Goal: Information Seeking & Learning: Check status

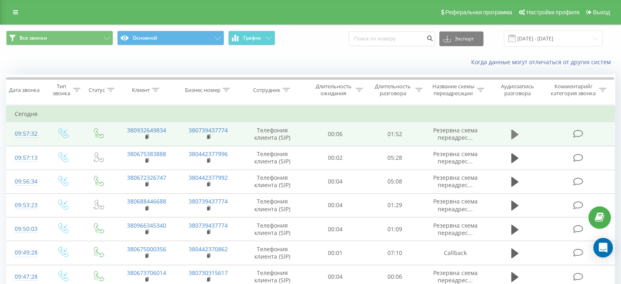
click at [514, 137] on icon at bounding box center [514, 134] width 7 height 11
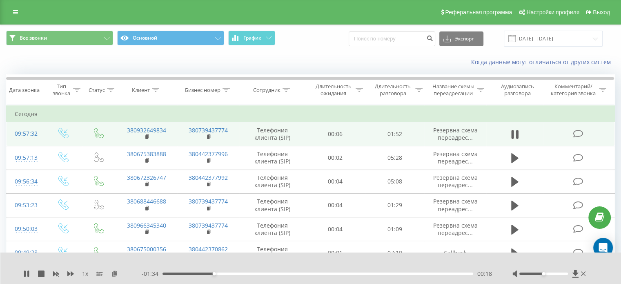
click at [22, 271] on div "1 x - 01:34 00:18 00:18" at bounding box center [310, 267] width 621 height 31
click at [28, 274] on icon at bounding box center [28, 273] width 2 height 7
drag, startPoint x: 174, startPoint y: 274, endPoint x: 126, endPoint y: 278, distance: 48.7
click at [143, 276] on div "- 01:53 00:00 00:00" at bounding box center [317, 273] width 350 height 8
click at [30, 275] on div "1 x" at bounding box center [82, 273] width 118 height 8
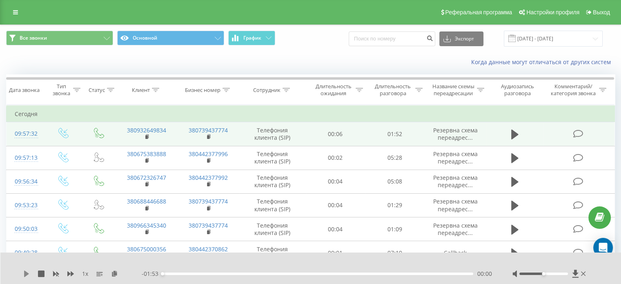
click at [26, 275] on icon at bounding box center [26, 273] width 5 height 7
drag, startPoint x: 0, startPoint y: 119, endPoint x: 168, endPoint y: 129, distance: 168.0
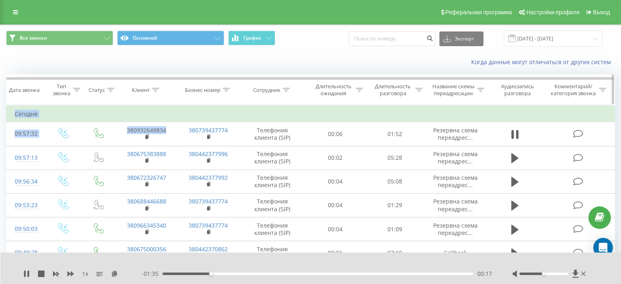
copy table "Фильтровать по условию Равно Введите значение Отмена OK Фильтровать по условию …"
click at [26, 275] on icon at bounding box center [26, 273] width 7 height 7
click at [26, 275] on icon at bounding box center [26, 273] width 5 height 7
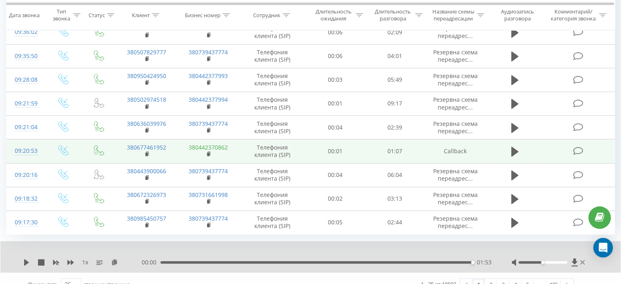
scroll to position [491, 0]
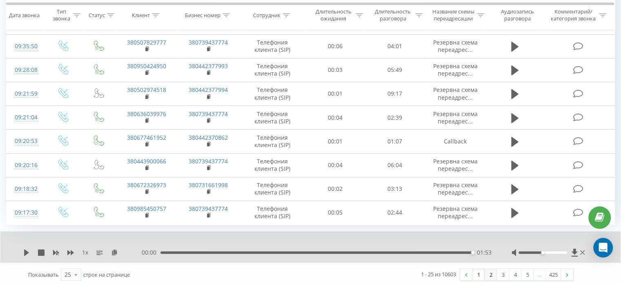
click at [489, 273] on link "2" at bounding box center [490, 274] width 12 height 11
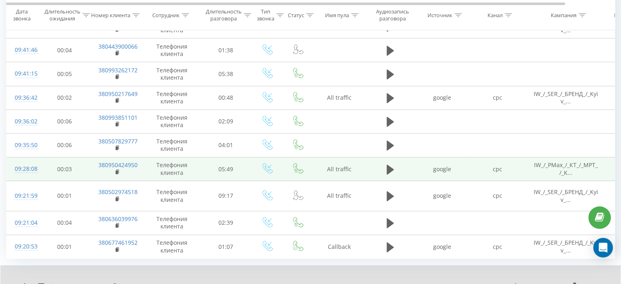
scroll to position [491, 0]
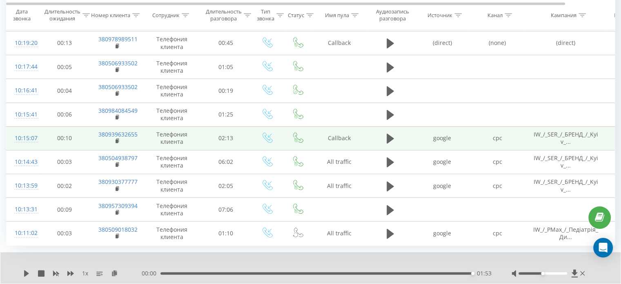
scroll to position [491, 0]
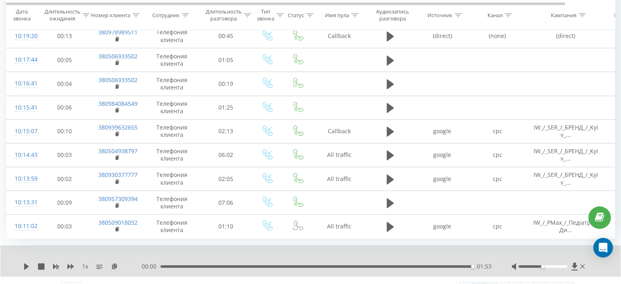
click at [486, 282] on link "2" at bounding box center [490, 287] width 12 height 11
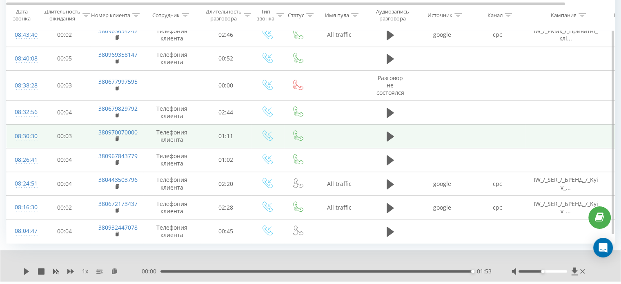
scroll to position [511, 0]
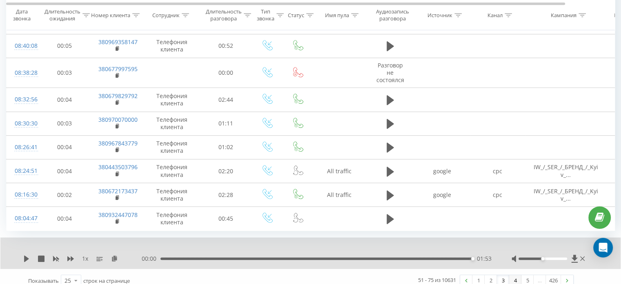
click at [512, 275] on link "4" at bounding box center [515, 280] width 12 height 11
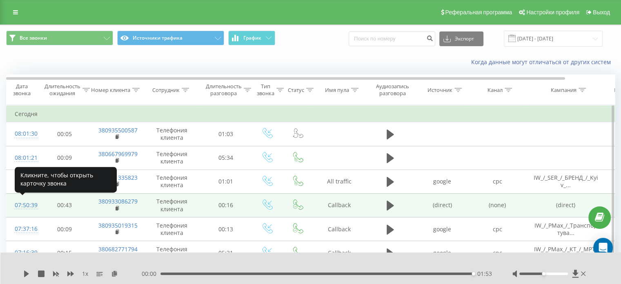
click at [24, 204] on div "07:50:39" at bounding box center [23, 205] width 16 height 16
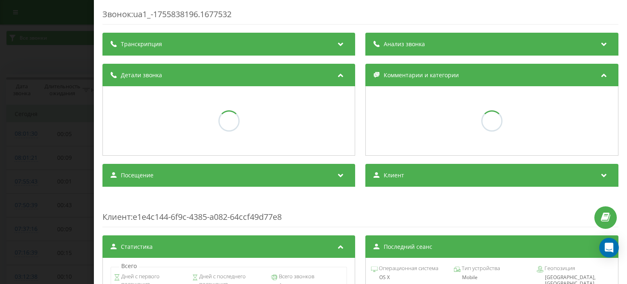
click at [19, 154] on div "Звонок : ua1_-1755838196.1677532 Транскрипция Анализ звонка Детали звонка Комме…" at bounding box center [313, 142] width 627 height 284
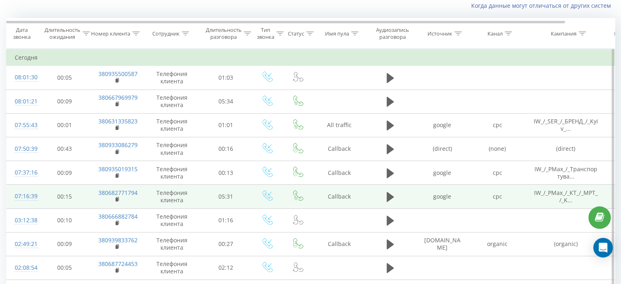
scroll to position [68, 0]
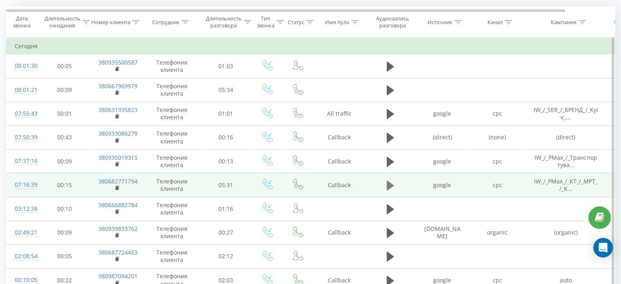
click at [387, 183] on icon at bounding box center [389, 185] width 7 height 10
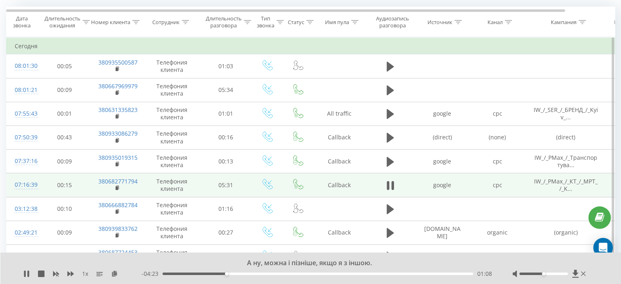
click at [24, 278] on div "А ну, можна і пізніше, якщо я з іншою. 1 x - 04:23 01:08 01:08" at bounding box center [310, 267] width 621 height 31
click at [24, 273] on icon at bounding box center [25, 273] width 2 height 7
click at [23, 275] on div "А ну, можна і пізніше, якщо я з іншою. 1 x - 04:17 01:14 01:14" at bounding box center [310, 267] width 621 height 31
click at [24, 277] on button at bounding box center [26, 273] width 7 height 7
click at [27, 271] on icon at bounding box center [26, 273] width 7 height 7
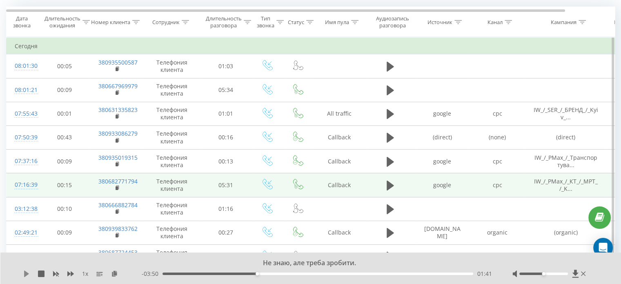
click at [28, 272] on icon at bounding box center [26, 273] width 7 height 7
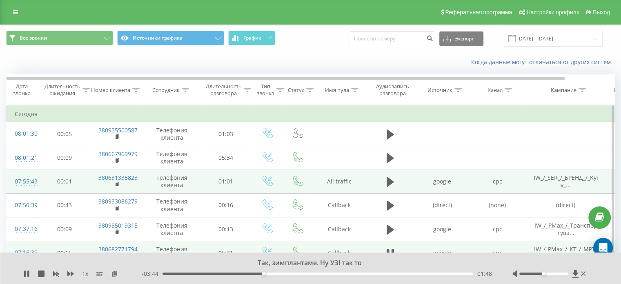
scroll to position [136, 0]
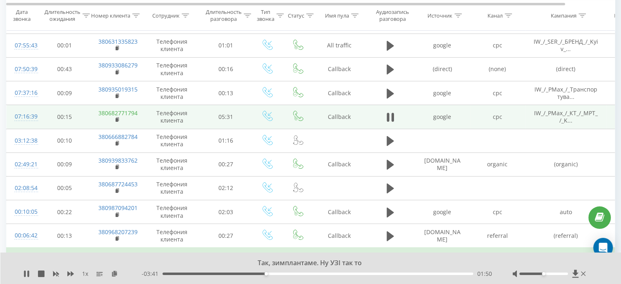
drag, startPoint x: 139, startPoint y: 117, endPoint x: 121, endPoint y: 113, distance: 18.3
click at [121, 113] on td "380682771794" at bounding box center [116, 117] width 53 height 24
click at [116, 117] on icon at bounding box center [118, 120] width 4 height 6
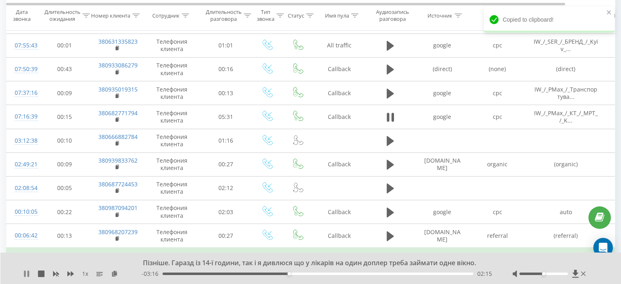
click at [24, 273] on icon at bounding box center [25, 273] width 2 height 7
click at [27, 277] on div "1 x" at bounding box center [82, 273] width 118 height 8
drag, startPoint x: 27, startPoint y: 271, endPoint x: 53, endPoint y: 280, distance: 28.7
click at [27, 272] on icon at bounding box center [26, 273] width 7 height 7
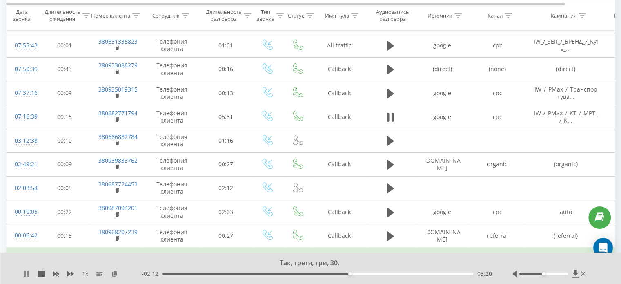
click at [25, 275] on icon at bounding box center [25, 273] width 2 height 7
click at [28, 271] on icon at bounding box center [26, 273] width 7 height 7
click at [24, 275] on icon at bounding box center [25, 273] width 2 height 7
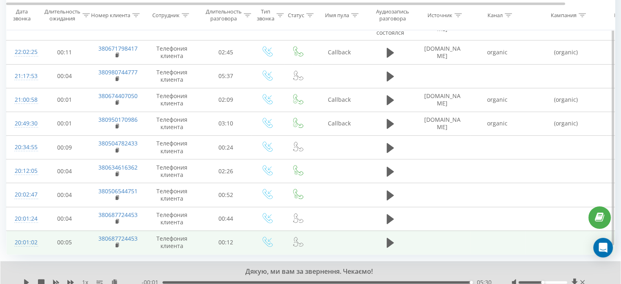
scroll to position [514, 0]
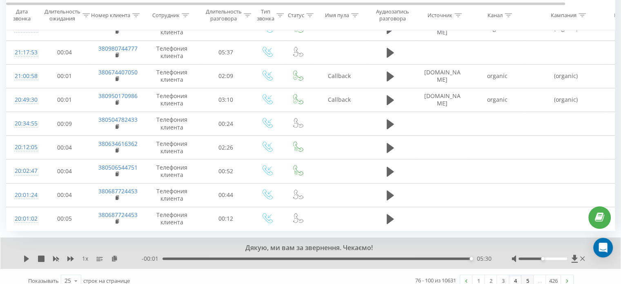
click at [527, 275] on link "5" at bounding box center [527, 280] width 12 height 11
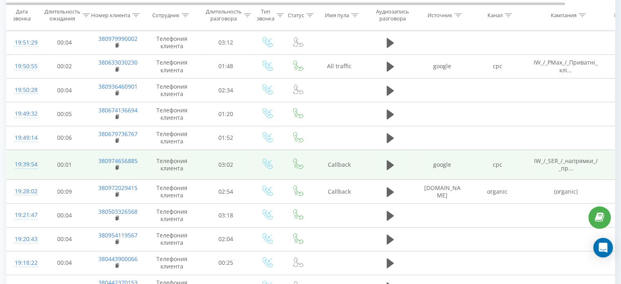
scroll to position [473, 0]
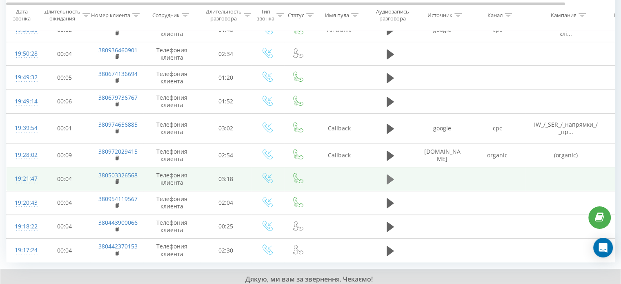
click at [384, 173] on button at bounding box center [390, 179] width 12 height 12
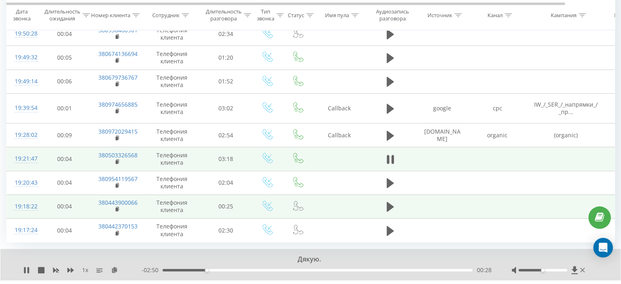
scroll to position [504, 0]
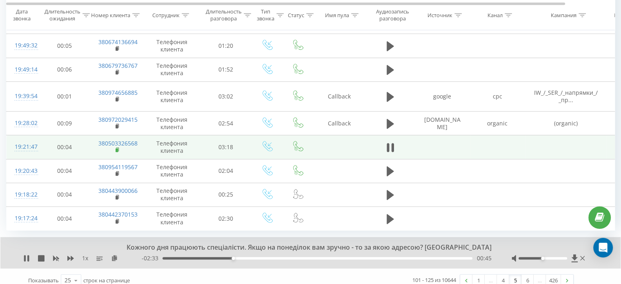
click at [118, 148] on rect at bounding box center [117, 150] width 2 height 4
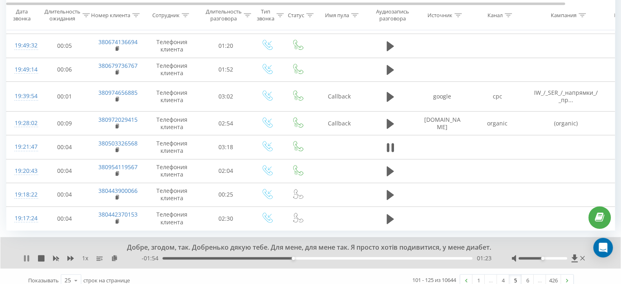
click at [25, 255] on icon at bounding box center [25, 258] width 2 height 7
click at [18, 255] on div "Добре, згодом, так. Добренько дякую тебе. Для мене, для мене так. Я просто хоті…" at bounding box center [310, 252] width 620 height 31
click at [20, 253] on div "Добре, згодом, так. Добренько дякую тебе. Для мене, для мене так. Я просто хоті…" at bounding box center [310, 252] width 620 height 31
click at [23, 255] on icon at bounding box center [26, 258] width 7 height 7
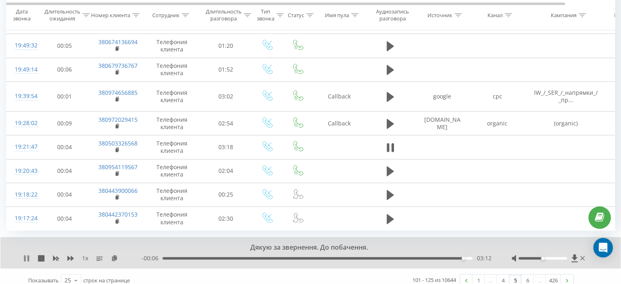
click at [24, 255] on icon at bounding box center [25, 258] width 2 height 7
click at [525, 274] on link "6" at bounding box center [527, 279] width 12 height 11
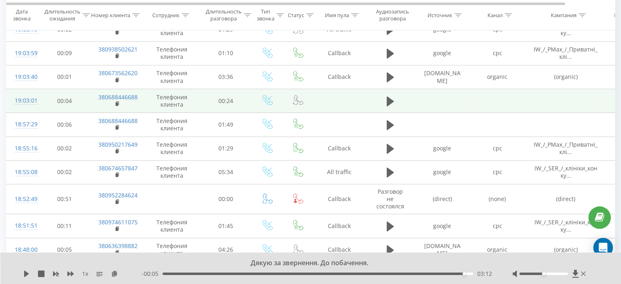
scroll to position [473, 0]
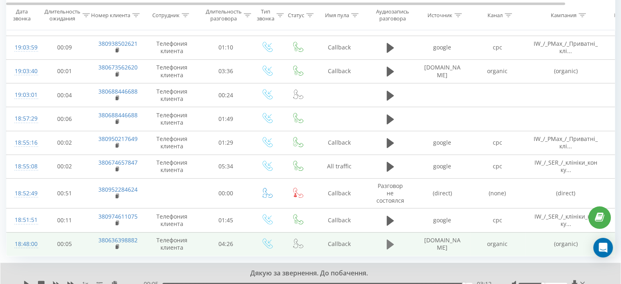
click at [389, 238] on icon at bounding box center [389, 243] width 7 height 11
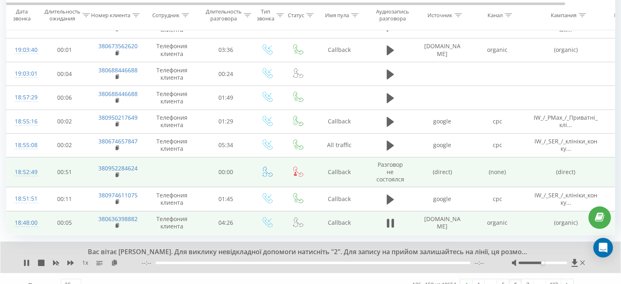
scroll to position [504, 0]
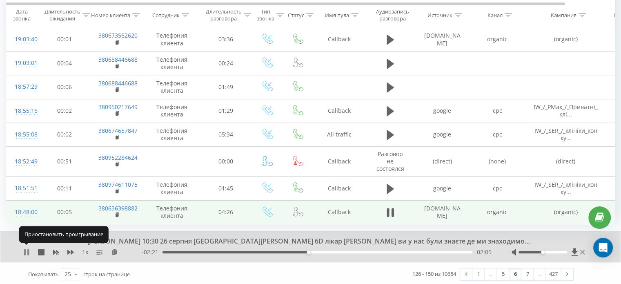
click at [26, 249] on icon at bounding box center [26, 252] width 7 height 7
click at [25, 249] on icon at bounding box center [26, 252] width 5 height 7
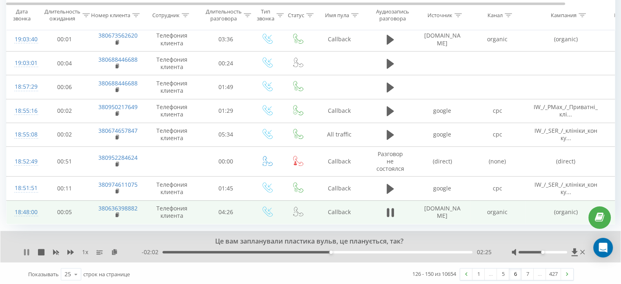
click at [27, 251] on icon at bounding box center [26, 252] width 7 height 7
click at [27, 249] on icon at bounding box center [26, 252] width 7 height 7
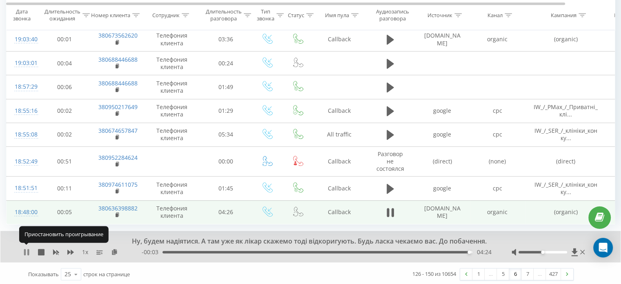
click at [25, 249] on icon at bounding box center [25, 252] width 2 height 7
click at [25, 249] on icon at bounding box center [26, 252] width 5 height 7
click at [25, 249] on icon at bounding box center [25, 252] width 2 height 7
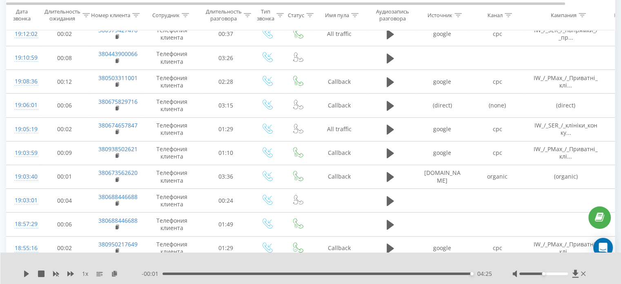
scroll to position [473, 0]
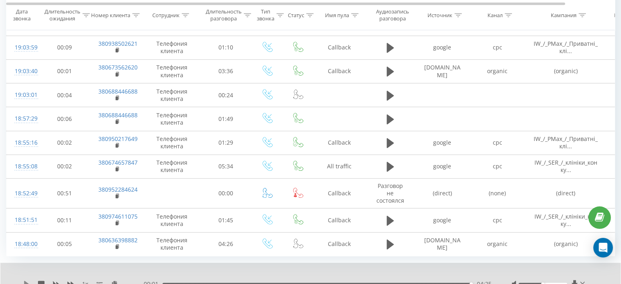
click at [27, 280] on icon at bounding box center [26, 283] width 7 height 7
click at [231, 283] on div "- 00:01 04:26 04:26" at bounding box center [316, 284] width 349 height 8
click at [229, 280] on div "- 00:00 04:26 04:26" at bounding box center [316, 284] width 349 height 8
click at [222, 282] on div "04:27" at bounding box center [317, 283] width 310 height 2
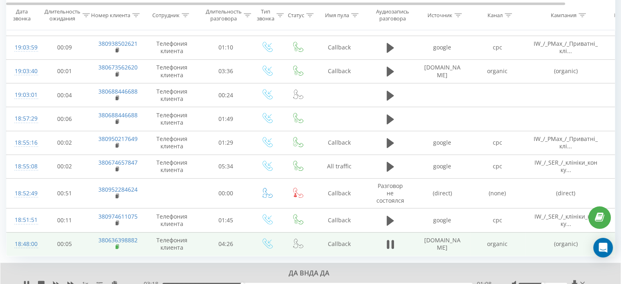
click at [118, 244] on icon at bounding box center [117, 246] width 3 height 4
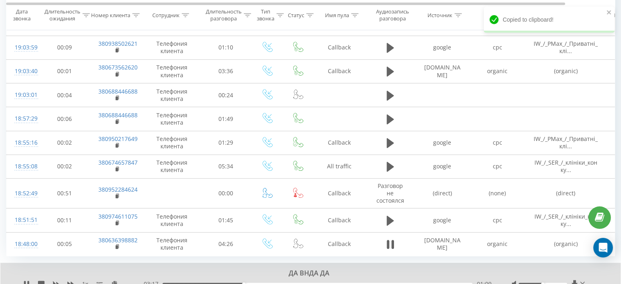
click at [31, 281] on div "1 x" at bounding box center [82, 284] width 118 height 8
click at [29, 280] on icon at bounding box center [28, 283] width 2 height 7
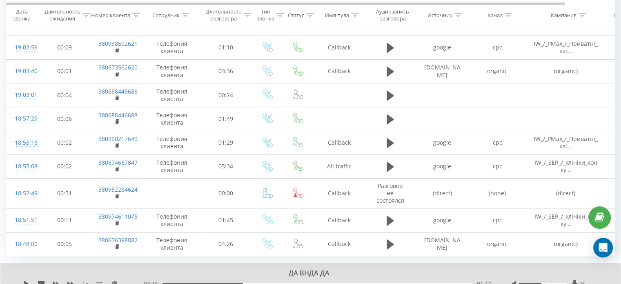
click at [207, 280] on div "- 03:16 01:10 01:10" at bounding box center [316, 284] width 349 height 8
click at [28, 280] on icon at bounding box center [26, 283] width 7 height 7
click at [269, 282] on div "- 03:15 01:11 01:11" at bounding box center [316, 284] width 349 height 8
click at [279, 282] on div "01:40" at bounding box center [317, 283] width 310 height 2
click at [324, 282] on div "00:00" at bounding box center [317, 283] width 310 height 2
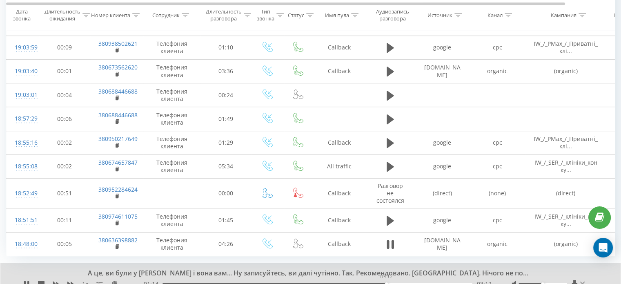
click at [386, 282] on div "03:12" at bounding box center [317, 283] width 310 height 2
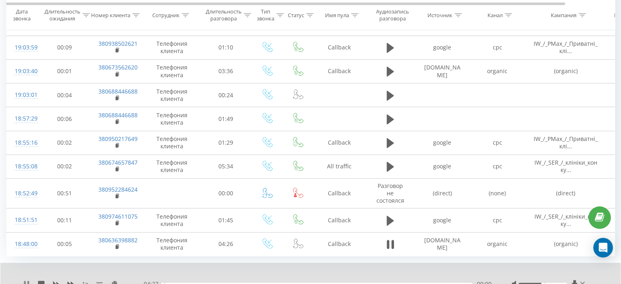
click at [28, 280] on icon at bounding box center [28, 283] width 2 height 7
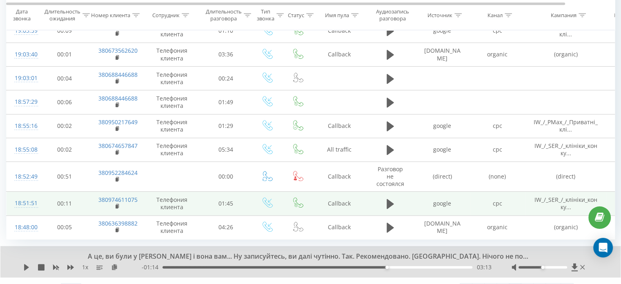
scroll to position [504, 0]
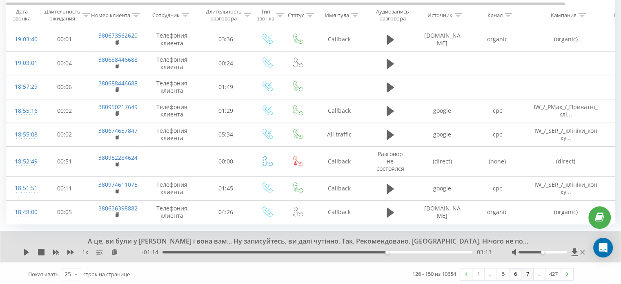
click at [531, 272] on link "7" at bounding box center [527, 273] width 12 height 11
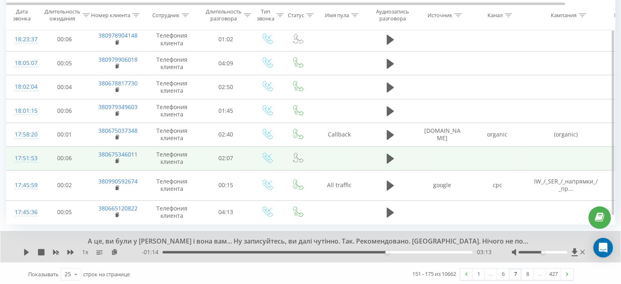
scroll to position [498, 0]
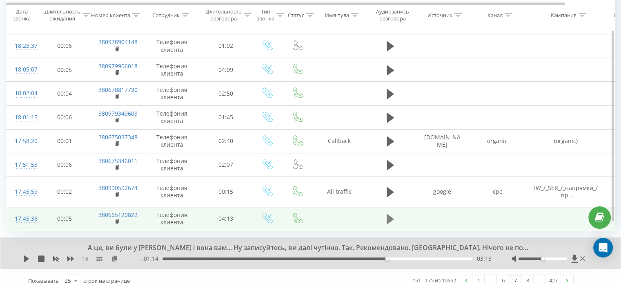
click at [390, 214] on icon at bounding box center [389, 219] width 7 height 10
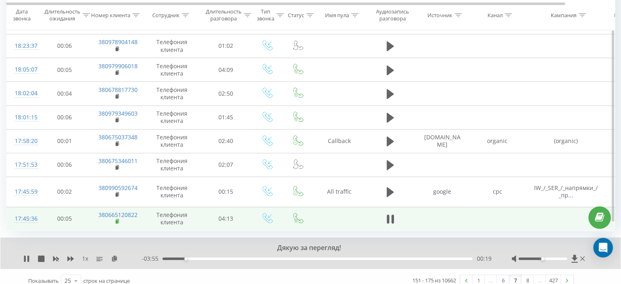
click at [116, 218] on icon at bounding box center [118, 221] width 4 height 6
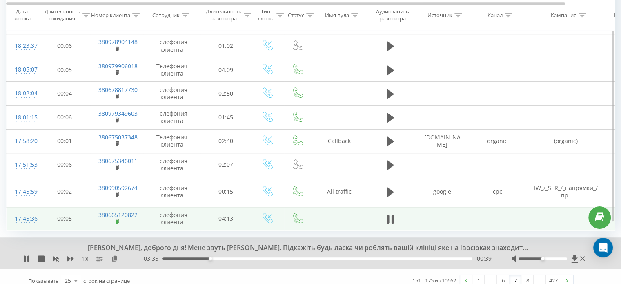
click at [117, 220] on rect at bounding box center [117, 222] width 2 height 4
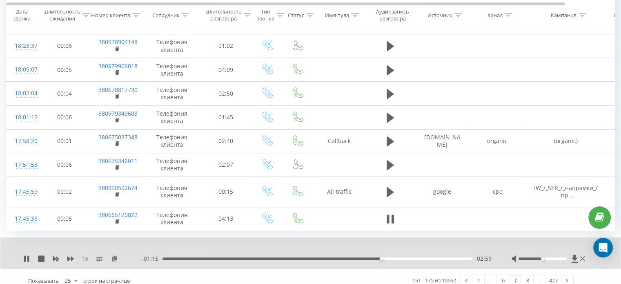
drag, startPoint x: 25, startPoint y: 250, endPoint x: 92, endPoint y: 244, distance: 66.8
click at [25, 255] on icon at bounding box center [25, 258] width 2 height 7
click at [26, 255] on icon at bounding box center [26, 258] width 5 height 7
click at [29, 255] on icon at bounding box center [28, 258] width 2 height 7
click at [27, 255] on icon at bounding box center [26, 258] width 5 height 7
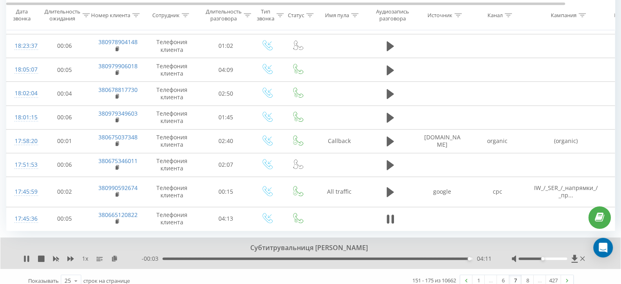
drag, startPoint x: 169, startPoint y: 243, endPoint x: 167, endPoint y: 249, distance: 6.6
click at [167, 246] on div "Субтитрувальниця Оля Шор 1 x - 00:03 04:11 04:11" at bounding box center [310, 252] width 620 height 31
click at [166, 254] on div "- 00:02 04:11 04:11" at bounding box center [316, 258] width 349 height 8
click at [166, 254] on div "- 00:02 04:12 04:12" at bounding box center [316, 258] width 349 height 8
click at [166, 254] on div "- 00:01 04:12 04:12" at bounding box center [316, 258] width 349 height 8
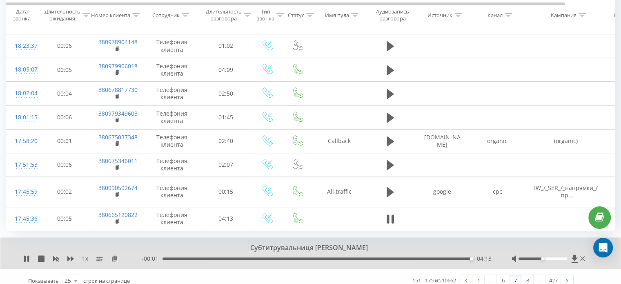
click at [166, 257] on div "04:13" at bounding box center [317, 258] width 310 height 2
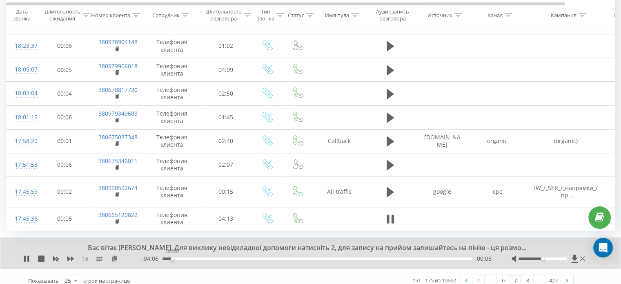
click at [172, 257] on div "00:08" at bounding box center [317, 258] width 310 height 2
click at [178, 257] on div "00:12" at bounding box center [317, 258] width 310 height 2
click at [184, 257] on div "00:13" at bounding box center [317, 258] width 310 height 2
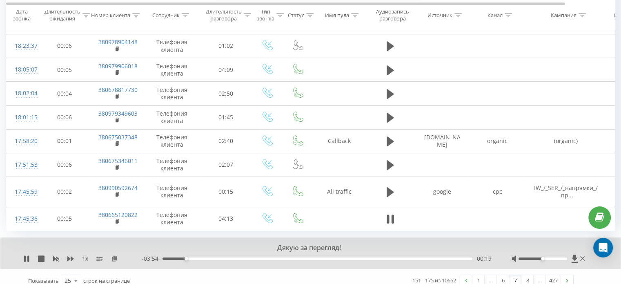
click at [195, 257] on div "00:19" at bounding box center [317, 258] width 310 height 2
click at [205, 254] on div "- 03:46 00:27 00:27" at bounding box center [316, 258] width 349 height 8
click at [208, 257] on div "00:28" at bounding box center [317, 258] width 310 height 2
click at [87, 254] on span "1 x" at bounding box center [85, 258] width 6 height 8
click at [84, 254] on span "1 x" at bounding box center [85, 258] width 6 height 8
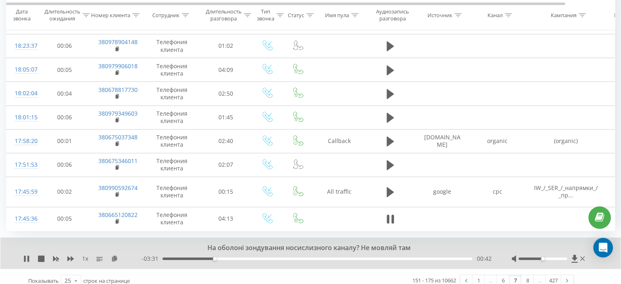
click at [82, 254] on span "1 x" at bounding box center [85, 258] width 6 height 8
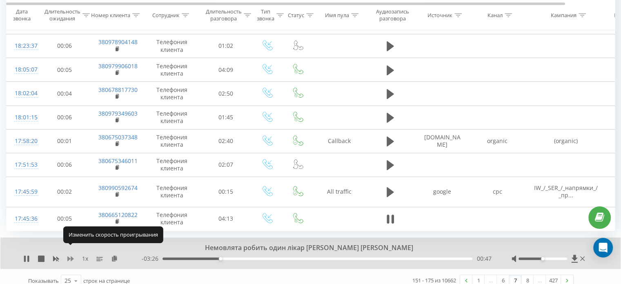
click at [71, 256] on icon at bounding box center [70, 258] width 7 height 5
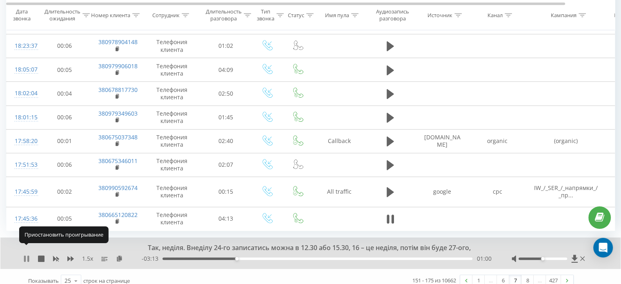
click at [26, 255] on icon at bounding box center [26, 258] width 7 height 7
click at [525, 275] on link "8" at bounding box center [527, 280] width 12 height 11
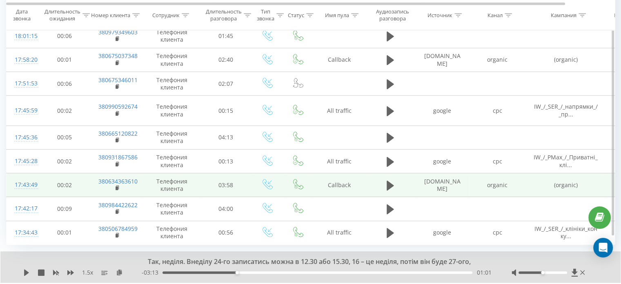
scroll to position [498, 0]
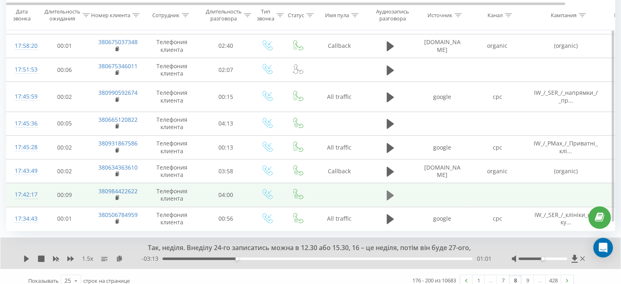
click at [389, 190] on icon at bounding box center [389, 195] width 7 height 10
click at [71, 255] on icon at bounding box center [70, 258] width 7 height 7
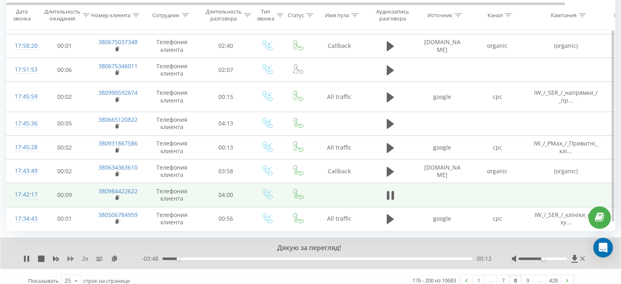
click at [71, 255] on icon at bounding box center [70, 258] width 7 height 7
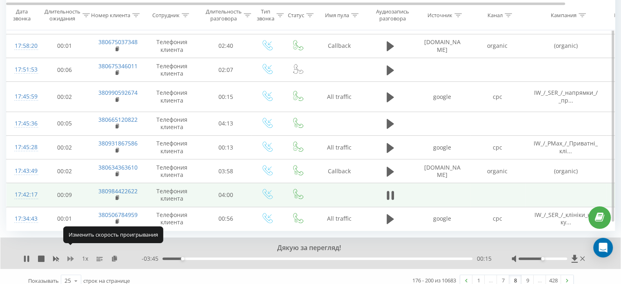
click at [68, 256] on icon at bounding box center [70, 258] width 7 height 5
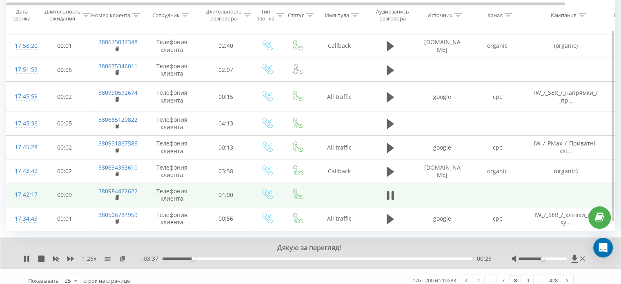
click at [71, 254] on div "1.25 x" at bounding box center [82, 258] width 118 height 8
click at [70, 255] on icon at bounding box center [70, 258] width 7 height 7
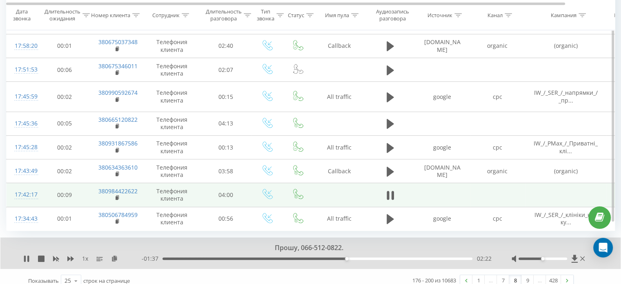
drag, startPoint x: 24, startPoint y: 249, endPoint x: 33, endPoint y: 244, distance: 9.7
click at [25, 255] on icon at bounding box center [25, 258] width 2 height 7
click at [25, 255] on icon at bounding box center [26, 258] width 5 height 7
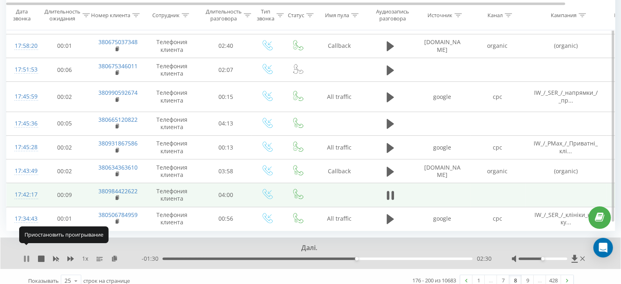
click at [25, 255] on icon at bounding box center [25, 258] width 2 height 7
click at [25, 254] on div "Далі. 1 x - 01:29 02:31 02:31" at bounding box center [310, 252] width 620 height 31
click at [26, 255] on icon at bounding box center [26, 258] width 5 height 7
click at [118, 196] on rect at bounding box center [117, 198] width 2 height 4
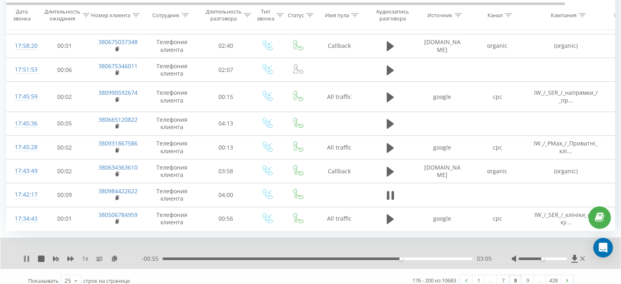
click at [23, 255] on icon at bounding box center [26, 258] width 7 height 7
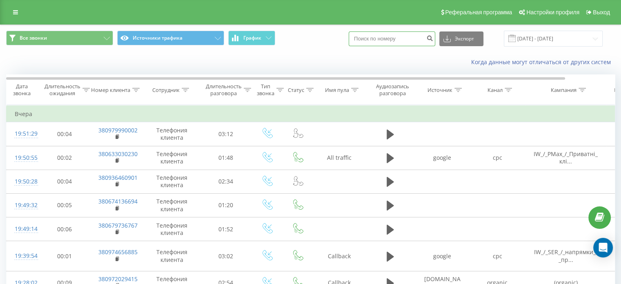
click at [384, 40] on input at bounding box center [392, 38] width 87 height 15
type input "0988820316"
click at [433, 35] on icon "submit" at bounding box center [429, 37] width 7 height 5
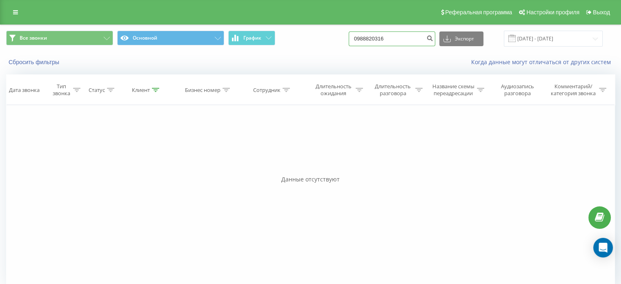
click at [404, 43] on input "0988820316" at bounding box center [392, 38] width 87 height 15
click at [374, 40] on input "0988820316" at bounding box center [392, 38] width 87 height 15
type input "098820316"
click at [473, 37] on button "Экспорт" at bounding box center [461, 38] width 44 height 15
click at [433, 40] on icon "submit" at bounding box center [429, 37] width 7 height 5
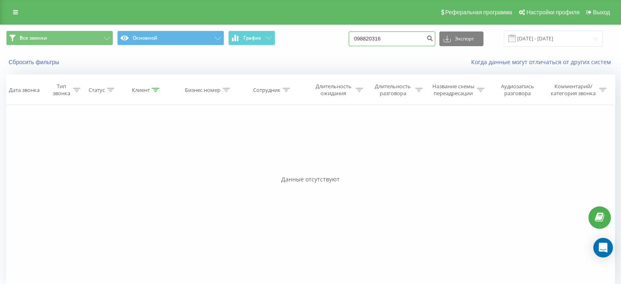
click at [423, 39] on input "098820316" at bounding box center [392, 38] width 87 height 15
drag, startPoint x: 397, startPoint y: 42, endPoint x: 338, endPoint y: 39, distance: 59.7
click at [338, 39] on div "Все звонки Основной График 098820316 Экспорт .csv .xls .xlsx 22.05.2025 - 22.08…" at bounding box center [310, 39] width 609 height 16
click at [564, 38] on input "22.05.2025 - 22.08.2025" at bounding box center [553, 39] width 99 height 16
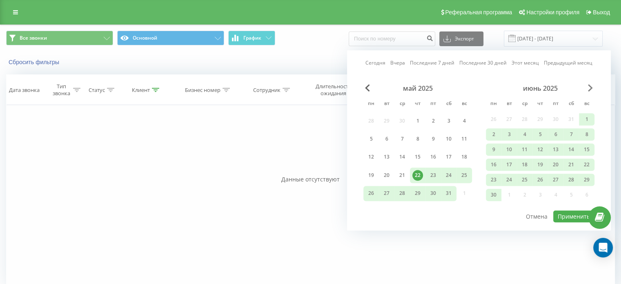
click at [588, 90] on span "Next Month" at bounding box center [590, 87] width 5 height 7
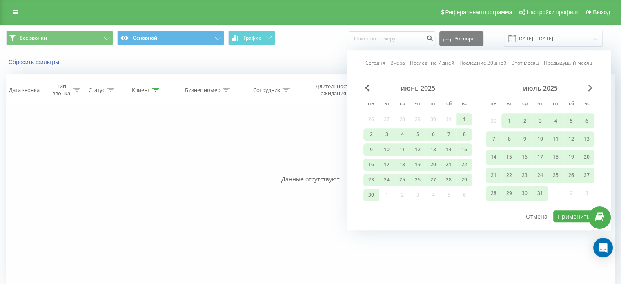
click at [588, 90] on span "Next Month" at bounding box center [590, 87] width 5 height 7
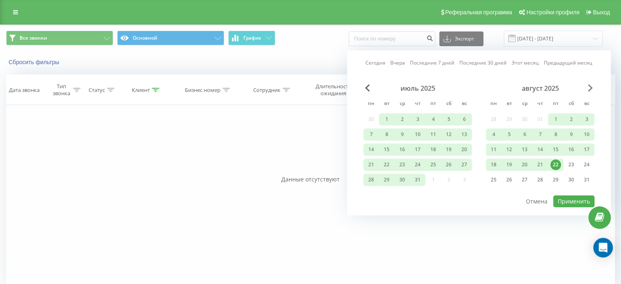
click at [588, 90] on span "Next Month" at bounding box center [590, 87] width 5 height 7
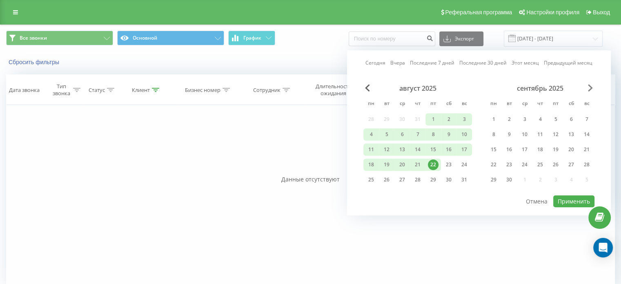
click at [588, 90] on span "Next Month" at bounding box center [590, 87] width 5 height 7
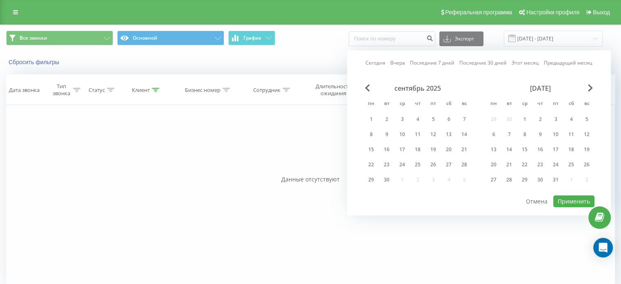
click at [362, 86] on div "Сегодня Вчера Последние 7 дней Последние 30 дней Этот месяц Предыдущий месяц се…" at bounding box center [479, 132] width 264 height 165
click at [361, 87] on div "Сегодня Вчера Последние 7 дней Последние 30 дней Этот месяц Предыдущий месяц се…" at bounding box center [479, 132] width 264 height 165
click at [364, 87] on div "Сегодня Вчера Последние 7 дней Последние 30 дней Этот месяц Предыдущий месяц се…" at bounding box center [479, 132] width 264 height 165
click at [366, 87] on span "Previous Month" at bounding box center [367, 87] width 5 height 7
click at [367, 88] on span "Previous Month" at bounding box center [367, 87] width 5 height 7
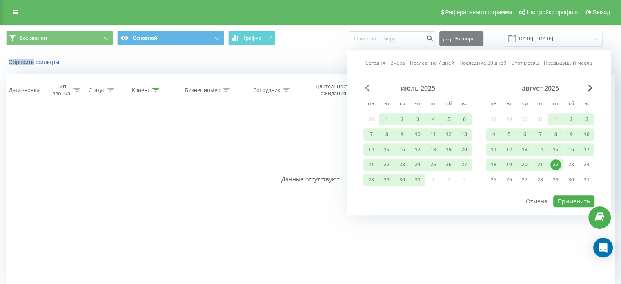
click at [367, 88] on span "Previous Month" at bounding box center [367, 87] width 5 height 7
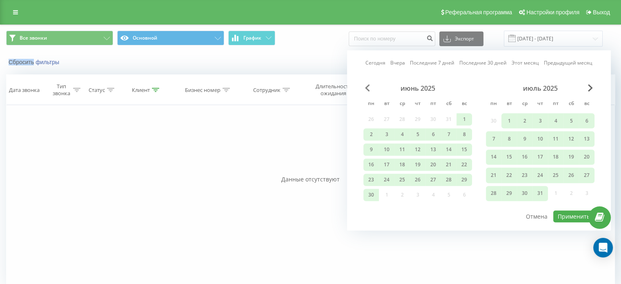
click at [367, 88] on span "Previous Month" at bounding box center [367, 87] width 5 height 7
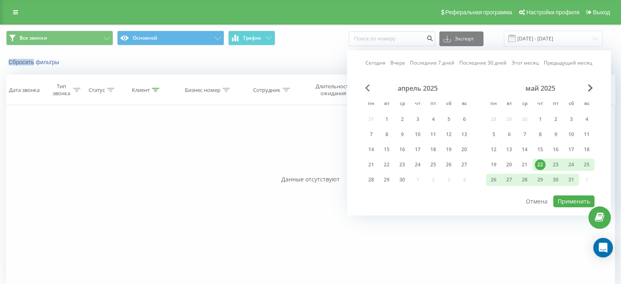
click at [367, 88] on span "Previous Month" at bounding box center [367, 87] width 5 height 7
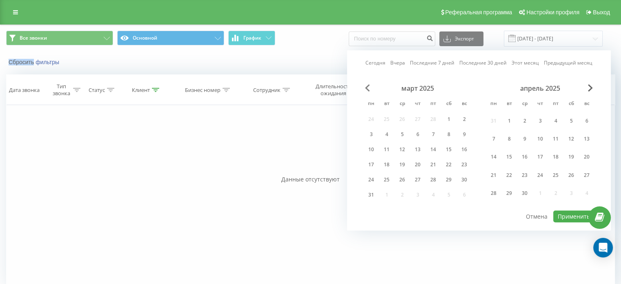
click at [367, 88] on span "Previous Month" at bounding box center [367, 87] width 5 height 7
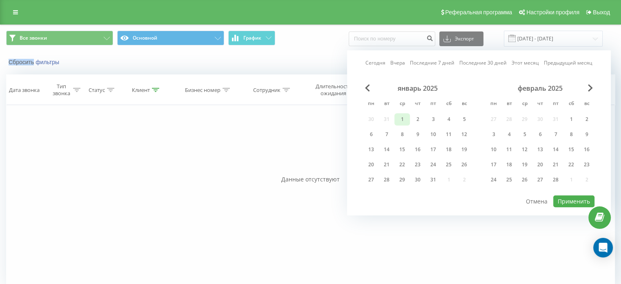
click at [398, 120] on div "1" at bounding box center [402, 119] width 11 height 11
click at [590, 89] on span "Next Month" at bounding box center [590, 87] width 5 height 7
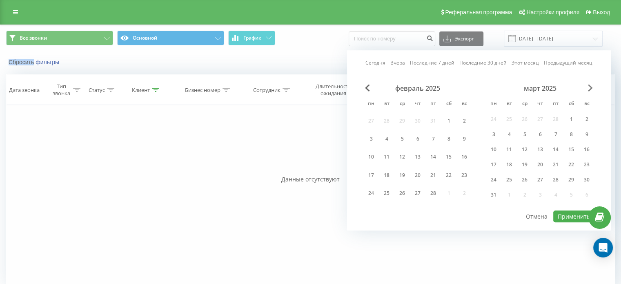
click at [589, 89] on span "Next Month" at bounding box center [590, 87] width 5 height 7
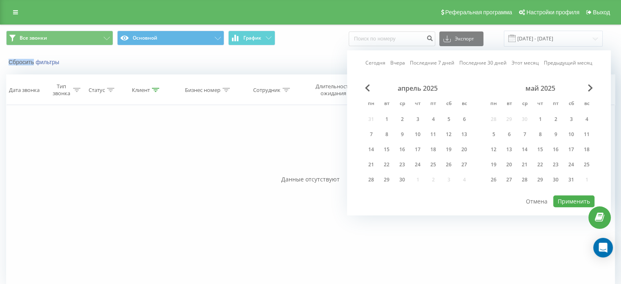
click at [367, 91] on div "апрель 2025" at bounding box center [417, 88] width 109 height 8
click at [524, 135] on div "7" at bounding box center [524, 134] width 11 height 11
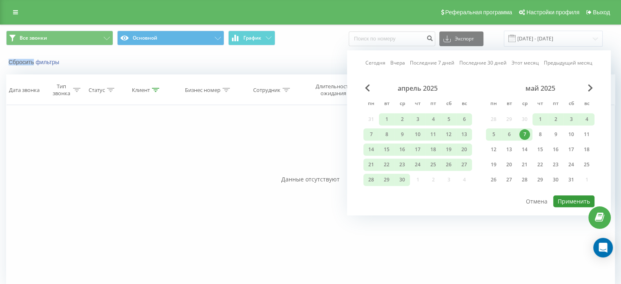
click at [578, 200] on button "Применить" at bounding box center [573, 201] width 41 height 12
type input "01.01.2025 - 07.05.2025"
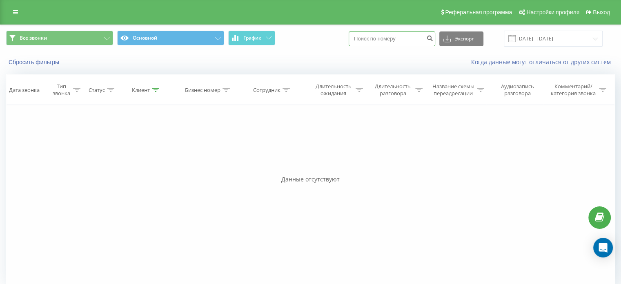
click at [398, 42] on input at bounding box center [392, 38] width 87 height 15
type input "0988820316"
click at [433, 40] on icon "submit" at bounding box center [429, 37] width 7 height 5
